Goal: Check status: Check status

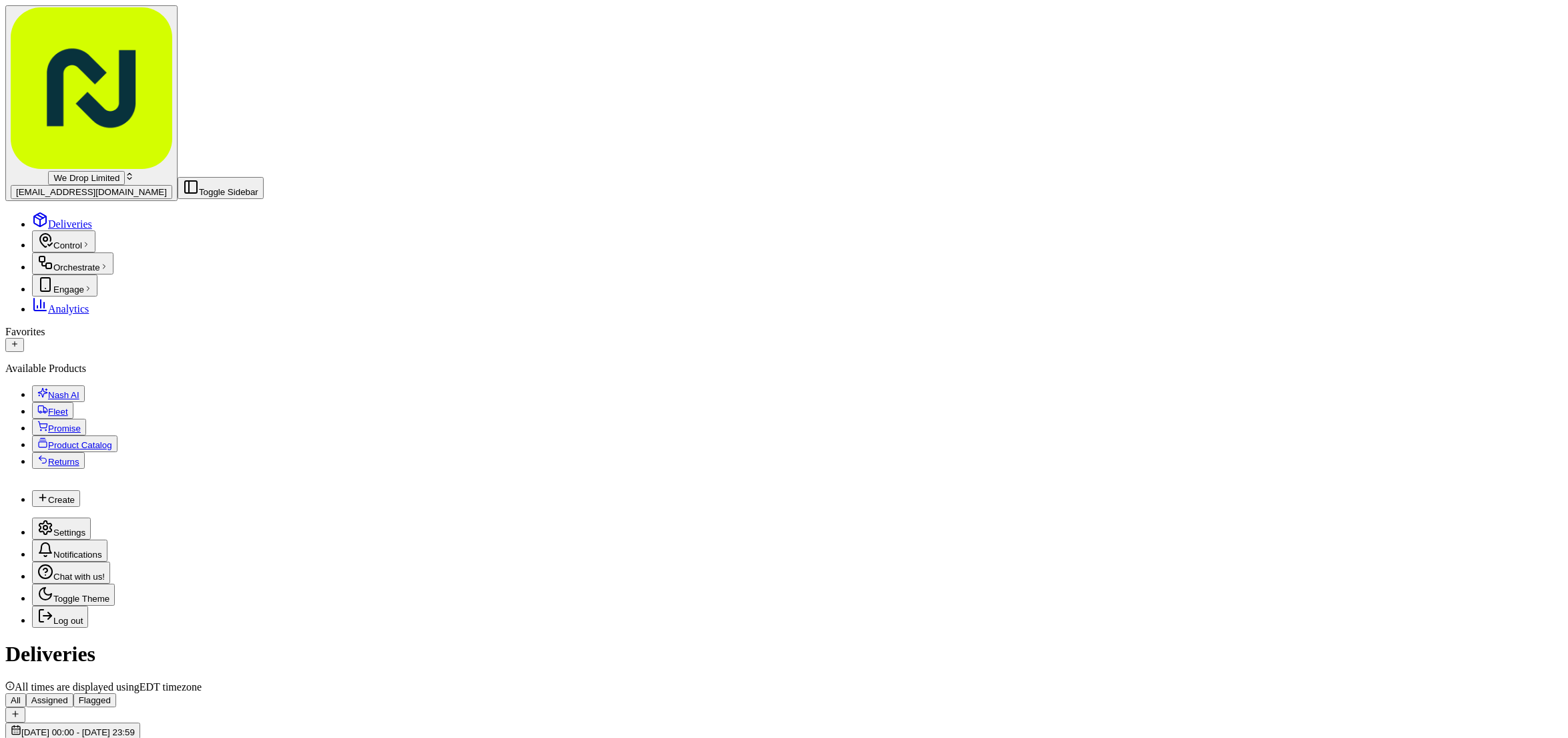
click at [60, 187] on span "[EMAIL_ADDRESS][DOMAIN_NAME]" at bounding box center [91, 192] width 151 height 10
type input "ezcater"
click at [187, 68] on div "ezCater" at bounding box center [207, 53] width 134 height 31
